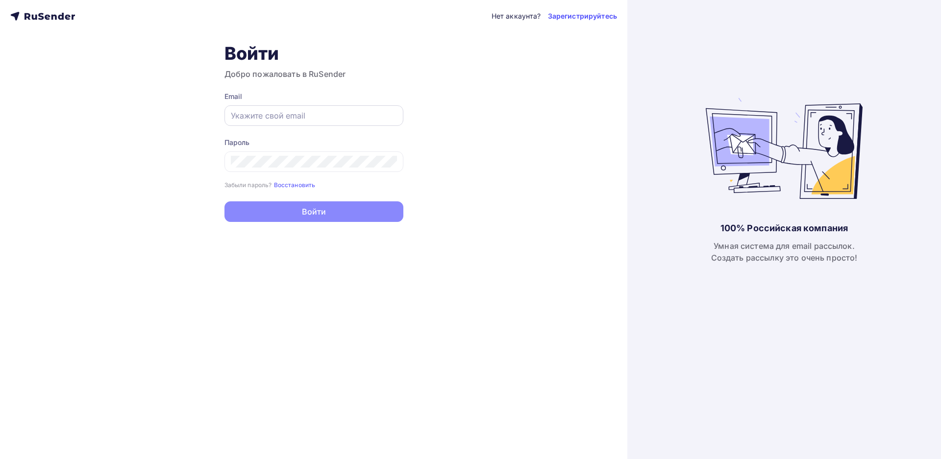
click at [249, 117] on input "text" at bounding box center [314, 116] width 166 height 12
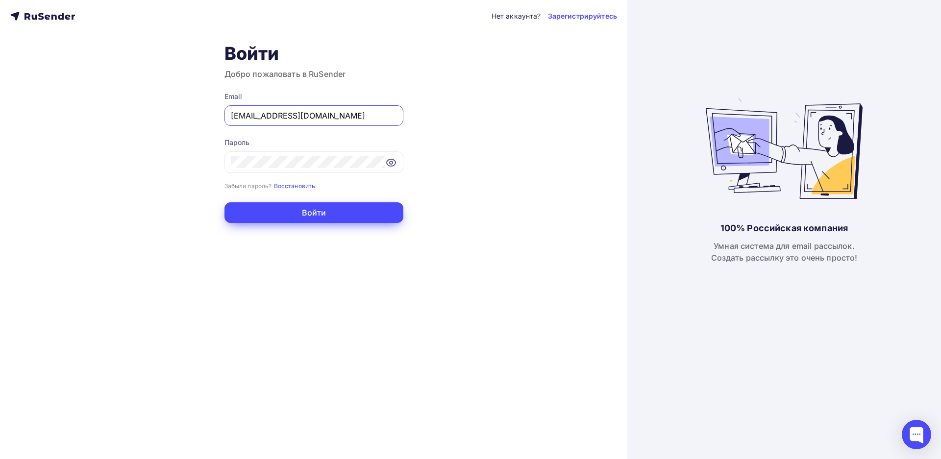
type input "[EMAIL_ADDRESS][DOMAIN_NAME]"
click at [317, 211] on button "Войти" at bounding box center [313, 212] width 179 height 21
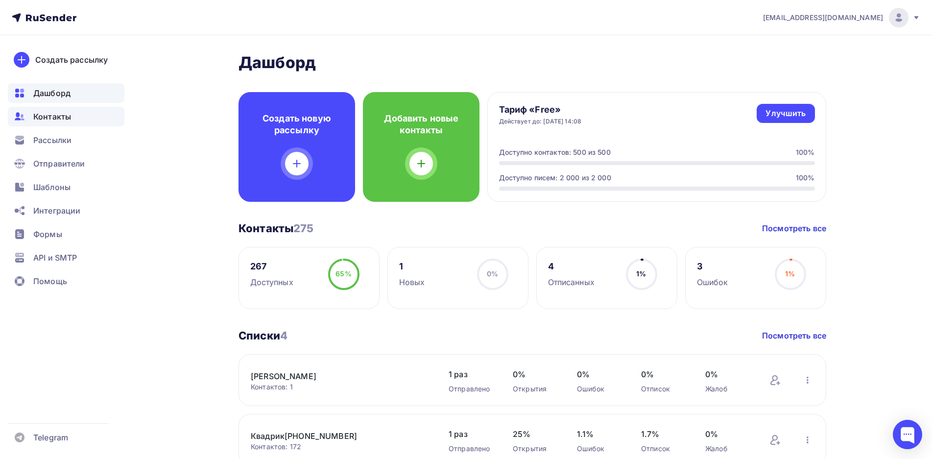
click at [70, 121] on span "Контакты" at bounding box center [52, 117] width 38 height 12
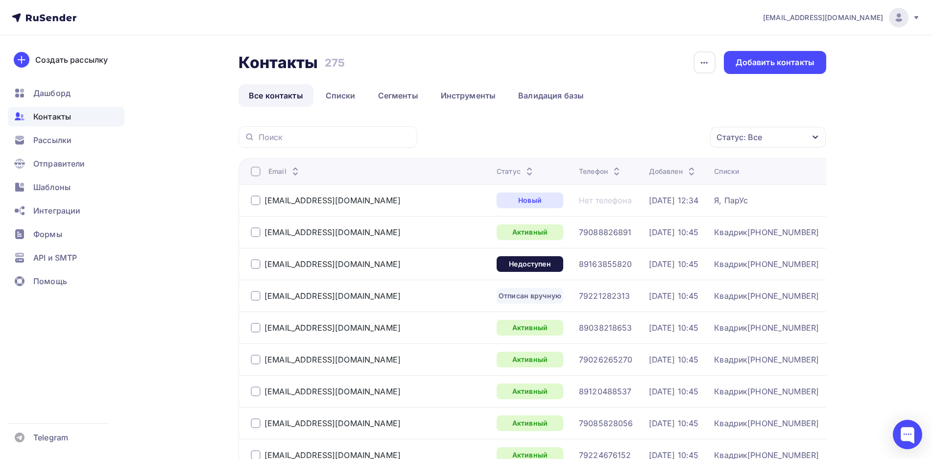
click at [257, 205] on div "[EMAIL_ADDRESS][DOMAIN_NAME]" at bounding box center [370, 201] width 238 height 16
click at [256, 199] on div at bounding box center [256, 201] width 10 height 10
click at [637, 135] on div "Действие" at bounding box center [637, 137] width 129 height 19
click at [311, 201] on div "[EMAIL_ADDRESS][DOMAIN_NAME]" at bounding box center [333, 201] width 136 height 10
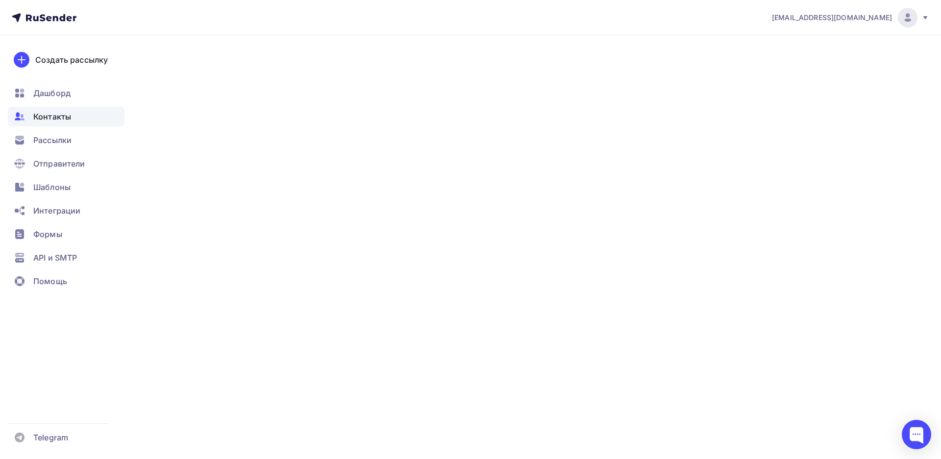
type input "Илья"
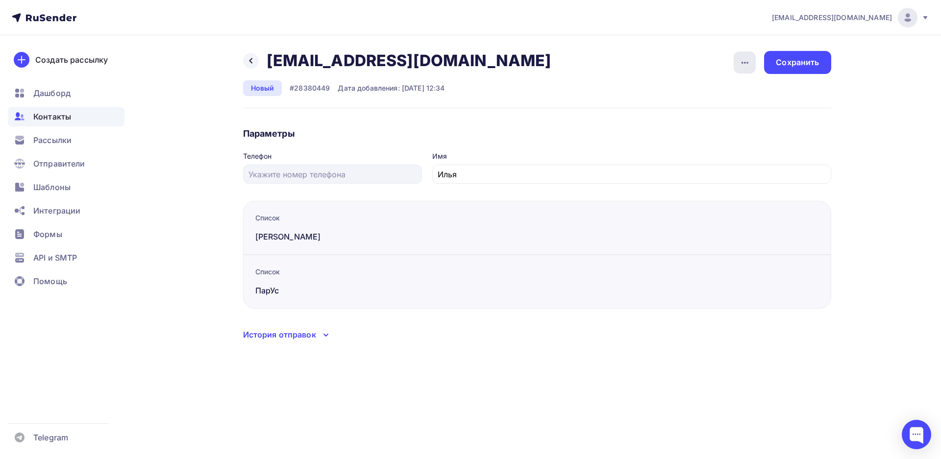
click at [741, 63] on icon "button" at bounding box center [745, 63] width 12 height 12
